Goal: Use online tool/utility

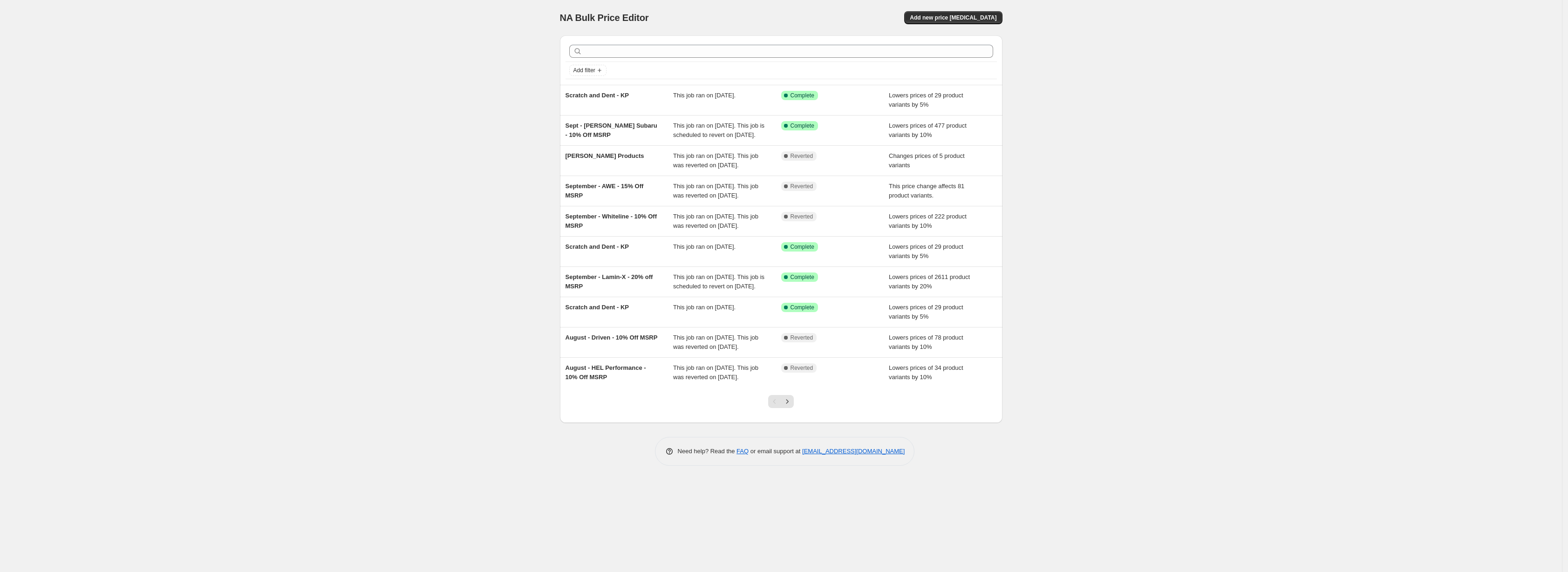
click at [369, 186] on div "NA Bulk Price Editor. This page is ready NA Bulk Price Editor Add new price [ME…" at bounding box center [781, 286] width 1562 height 572
